Goal: Transaction & Acquisition: Register for event/course

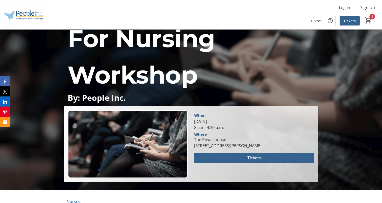
scroll to position [48, 0]
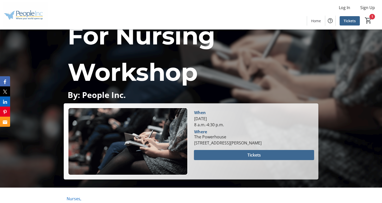
click at [249, 155] on span "Tickets" at bounding box center [253, 155] width 13 height 6
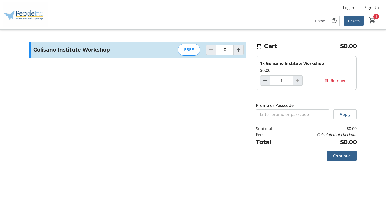
type input "1"
click at [341, 154] on span "Continue" at bounding box center [341, 156] width 17 height 6
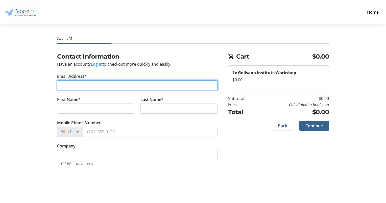
click at [185, 87] on input "Email Address*" at bounding box center [137, 85] width 160 height 10
type input "[EMAIL_ADDRESS][DOMAIN_NAME]"
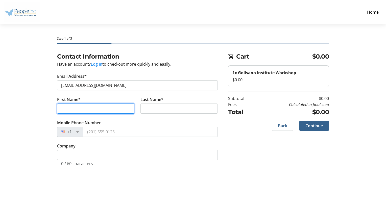
type input "[PERSON_NAME]"
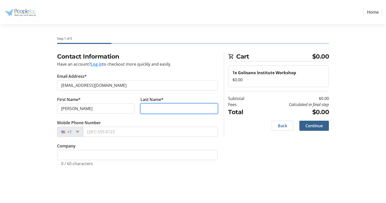
type input "[PERSON_NAME]"
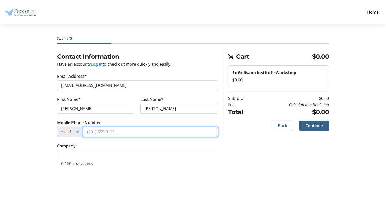
type input "[PHONE_NUMBER]"
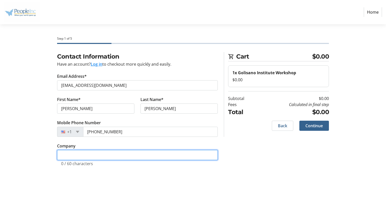
type input "People Inc"
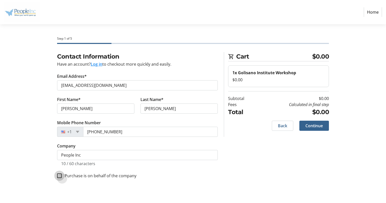
click at [59, 176] on input "Purchase is on behalf of the company" at bounding box center [59, 175] width 5 height 5
click at [87, 176] on label "Purchase is on behalf of the company" at bounding box center [99, 176] width 75 height 6
click at [62, 176] on input "Purchase is on behalf of the company" at bounding box center [59, 175] width 5 height 5
click at [87, 176] on label "Purchase is on behalf of the company" at bounding box center [99, 176] width 75 height 6
click at [62, 176] on input "Purchase is on behalf of the company" at bounding box center [59, 175] width 5 height 5
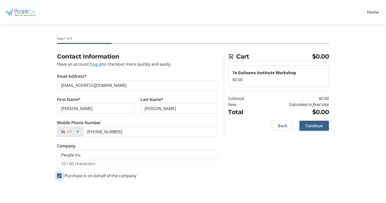
checkbox input "true"
click at [311, 123] on span "Continue" at bounding box center [313, 126] width 17 height 6
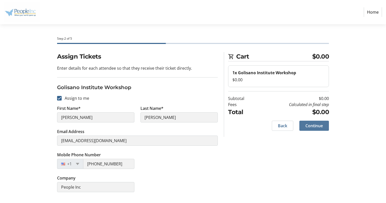
click at [315, 127] on span "Continue" at bounding box center [313, 126] width 17 height 6
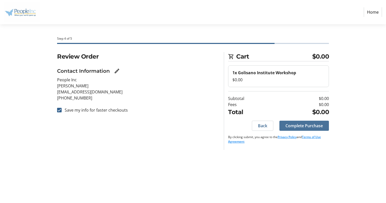
click at [315, 127] on span "Complete Purchase" at bounding box center [303, 126] width 37 height 6
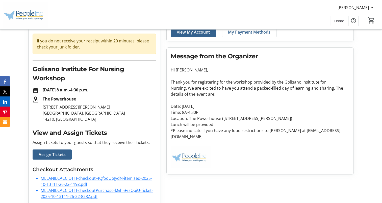
scroll to position [53, 0]
